Goal: Entertainment & Leisure: Consume media (video, audio)

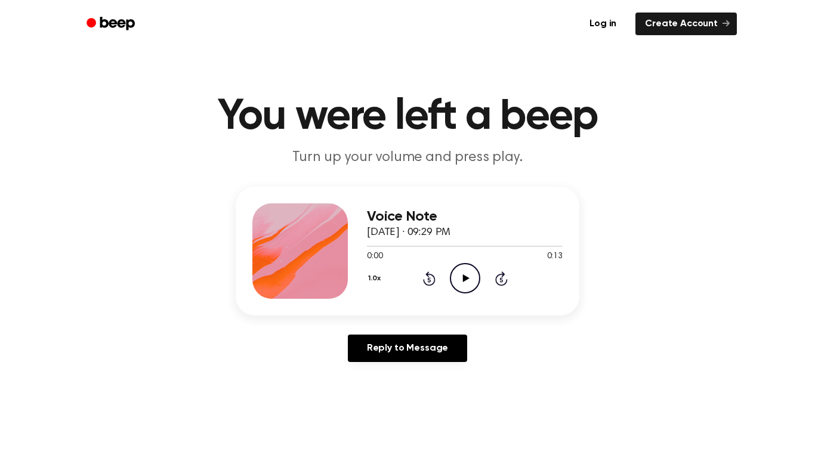
click at [461, 276] on icon "Play Audio" at bounding box center [465, 278] width 30 height 30
click at [470, 286] on icon "Play Audio" at bounding box center [465, 278] width 30 height 30
click at [426, 276] on icon "Rewind 5 seconds" at bounding box center [428, 279] width 13 height 16
click at [419, 361] on link "Reply to Message" at bounding box center [407, 348] width 119 height 27
click at [461, 276] on icon "Play Audio" at bounding box center [465, 278] width 30 height 30
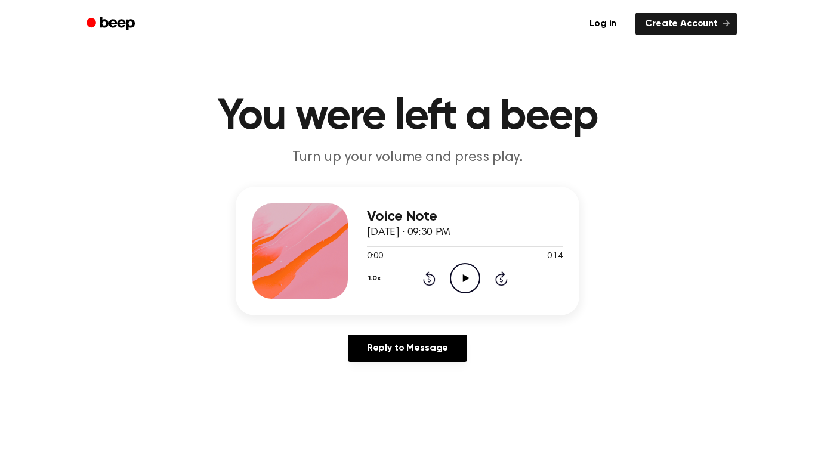
click at [458, 274] on icon "Play Audio" at bounding box center [465, 278] width 30 height 30
click at [473, 271] on icon "Play Audio" at bounding box center [465, 278] width 30 height 30
click at [372, 280] on button "1.0x" at bounding box center [376, 278] width 18 height 20
click at [387, 425] on main "You were left a beep Turn up your volume and press play. Voice Note [DATE] · 09…" at bounding box center [407, 368] width 815 height 736
click at [378, 281] on button "1.0x" at bounding box center [376, 278] width 18 height 20
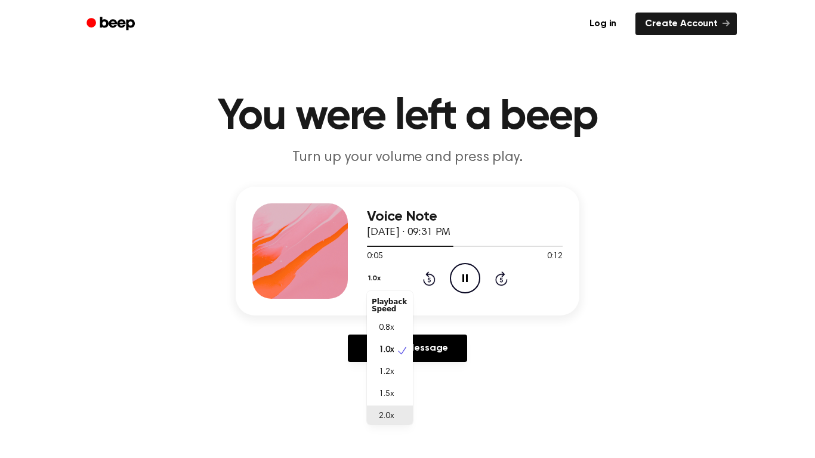
click at [399, 422] on div "2.0x" at bounding box center [390, 417] width 46 height 22
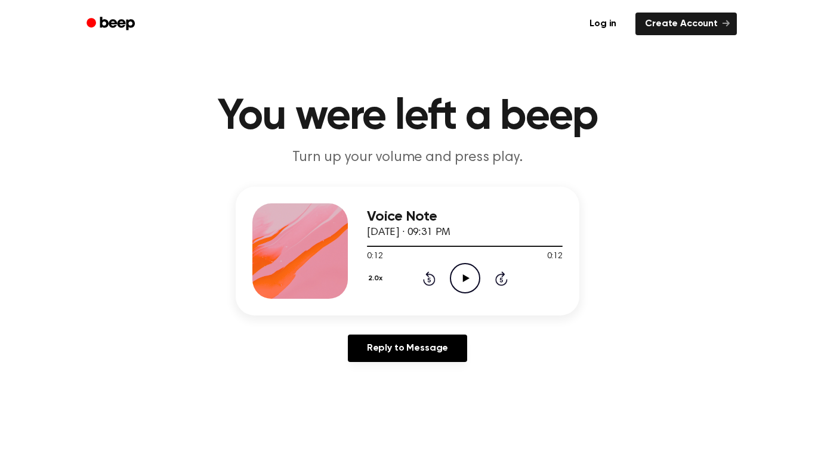
click at [425, 277] on icon "Rewind 5 seconds" at bounding box center [428, 279] width 13 height 16
click at [472, 273] on icon "Play Audio" at bounding box center [465, 278] width 30 height 30
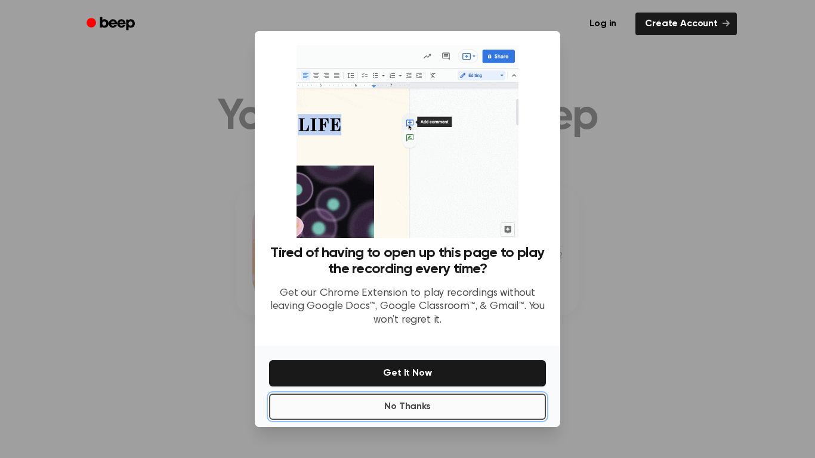
click at [323, 410] on button "No Thanks" at bounding box center [407, 407] width 277 height 26
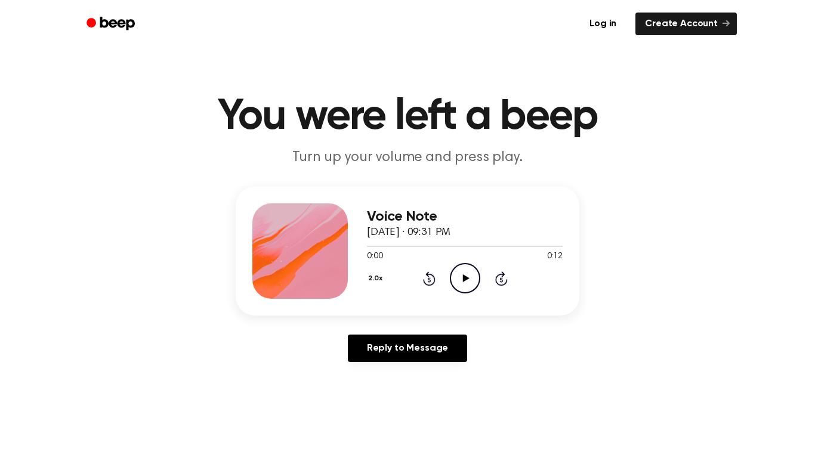
click at [461, 277] on icon "Play Audio" at bounding box center [465, 278] width 30 height 30
click at [373, 279] on button "2.0x" at bounding box center [377, 278] width 20 height 20
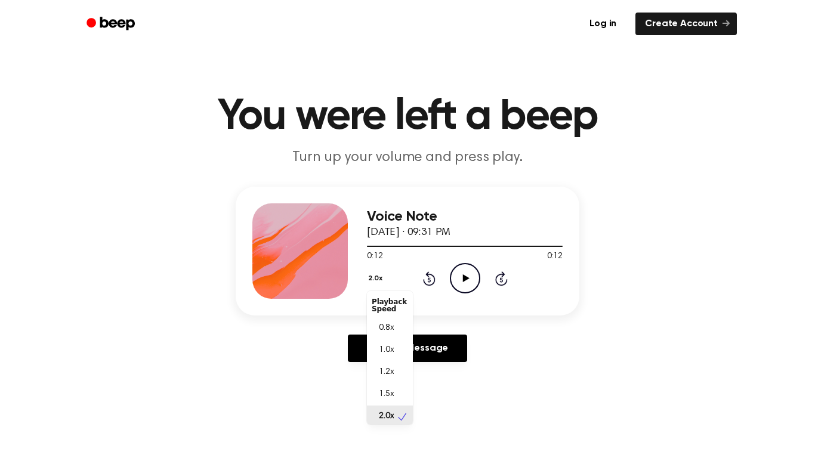
scroll to position [3, 0]
click at [394, 344] on div "1.0x" at bounding box center [390, 347] width 46 height 22
click at [464, 280] on icon at bounding box center [465, 278] width 7 height 8
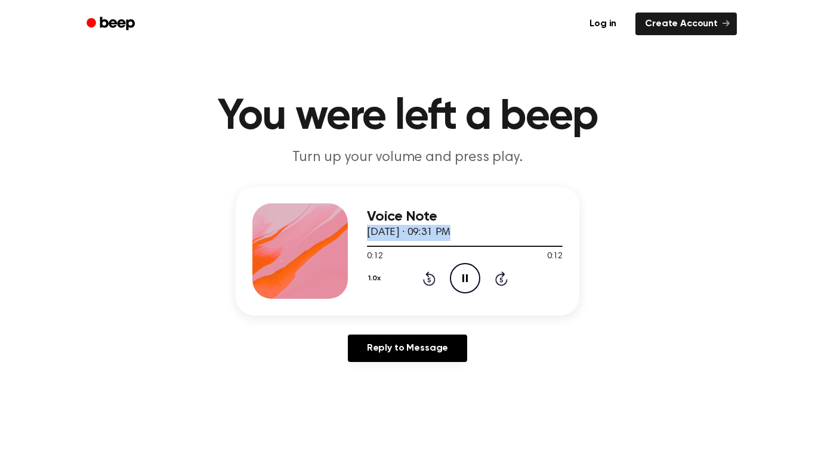
drag, startPoint x: 548, startPoint y: 245, endPoint x: 515, endPoint y: 219, distance: 41.6
click at [515, 219] on div "Voice Note [DATE] · 09:31 PM 0:12 0:12 Your browser does not support the [objec…" at bounding box center [465, 250] width 196 height 95
